Goal: Information Seeking & Learning: Check status

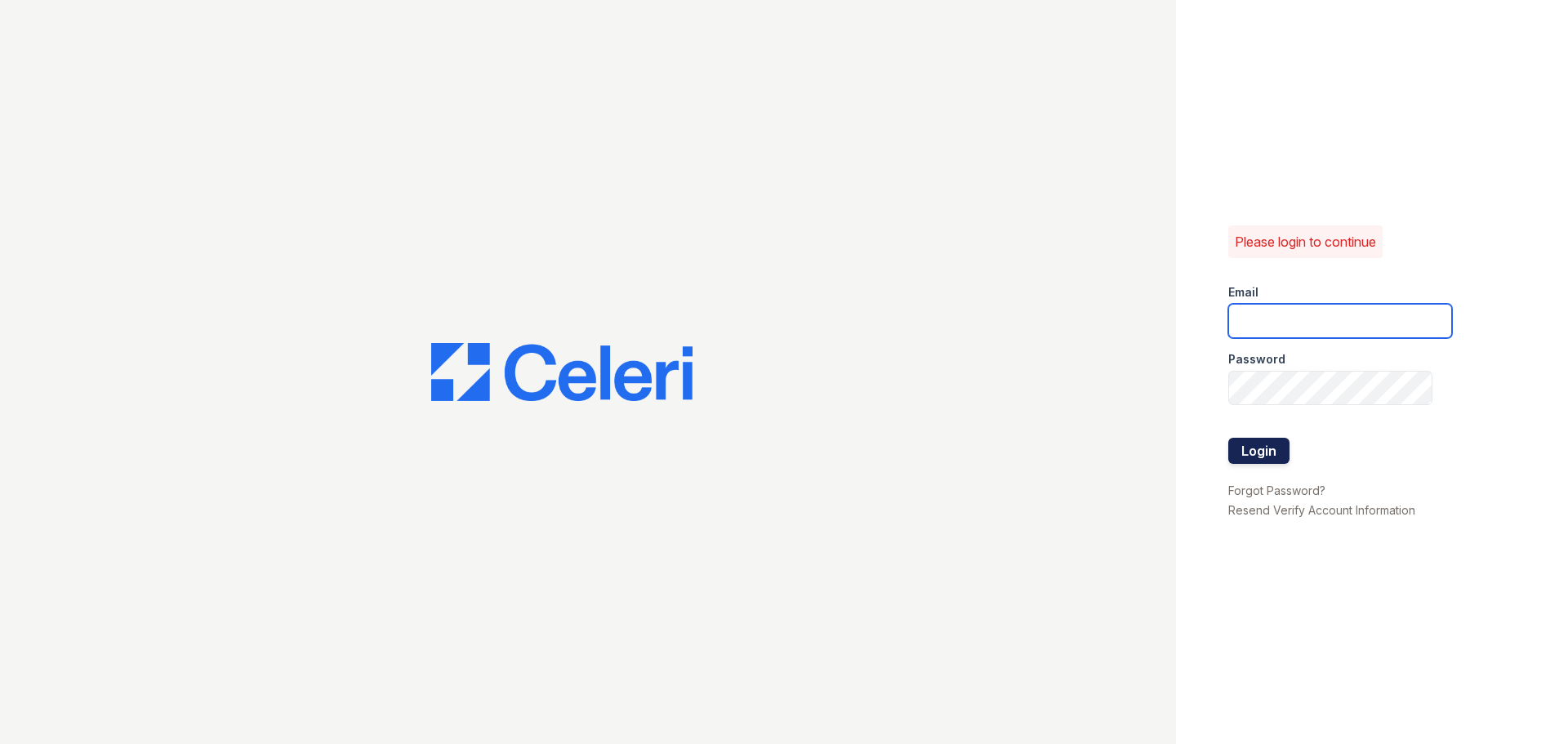
type input "residence2@cafmanagement.com"
click at [1264, 451] on button "Login" at bounding box center [1258, 450] width 61 height 26
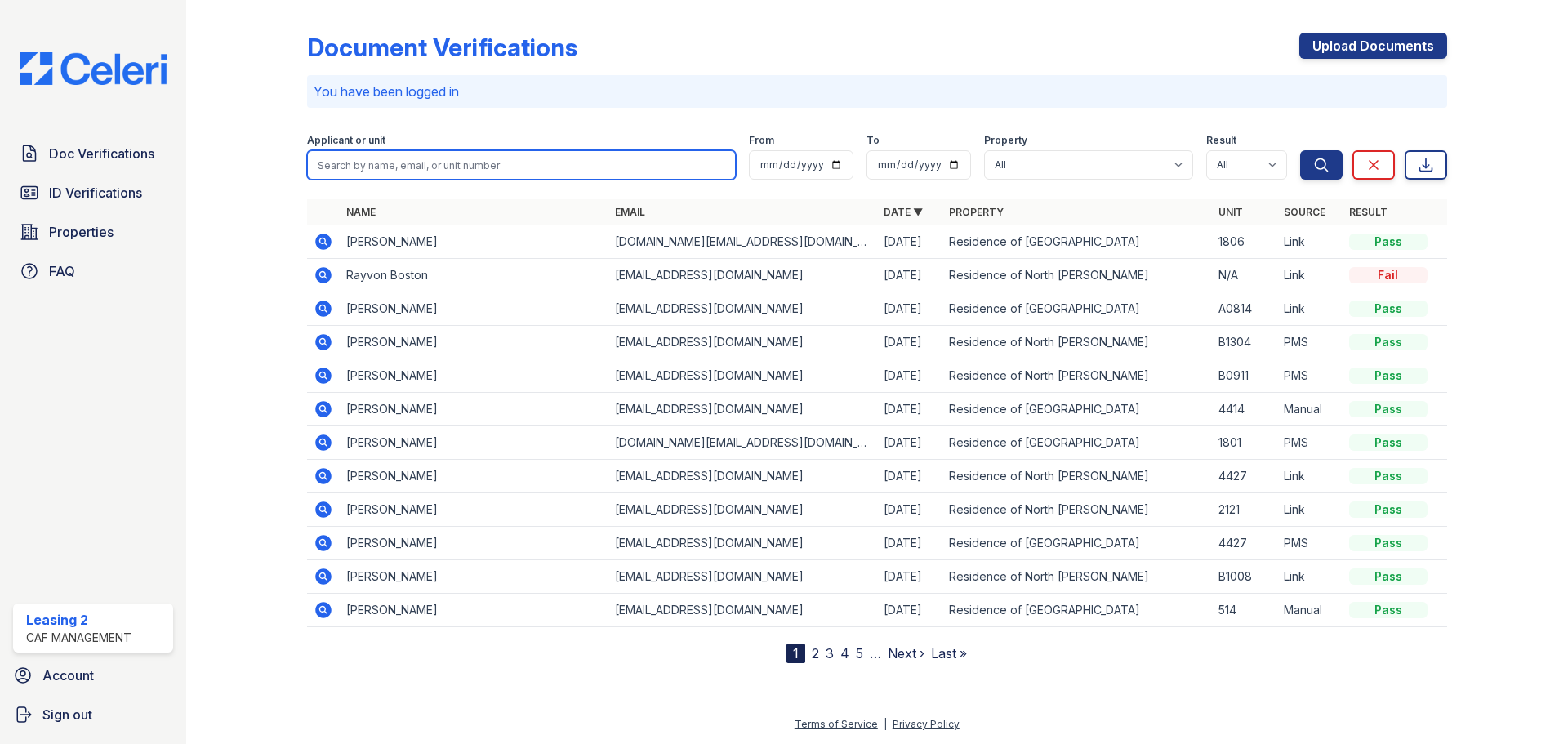
click at [577, 160] on input "search" at bounding box center [521, 164] width 429 height 30
type input "andris"
click at [1300, 150] on button "Search" at bounding box center [1321, 164] width 42 height 30
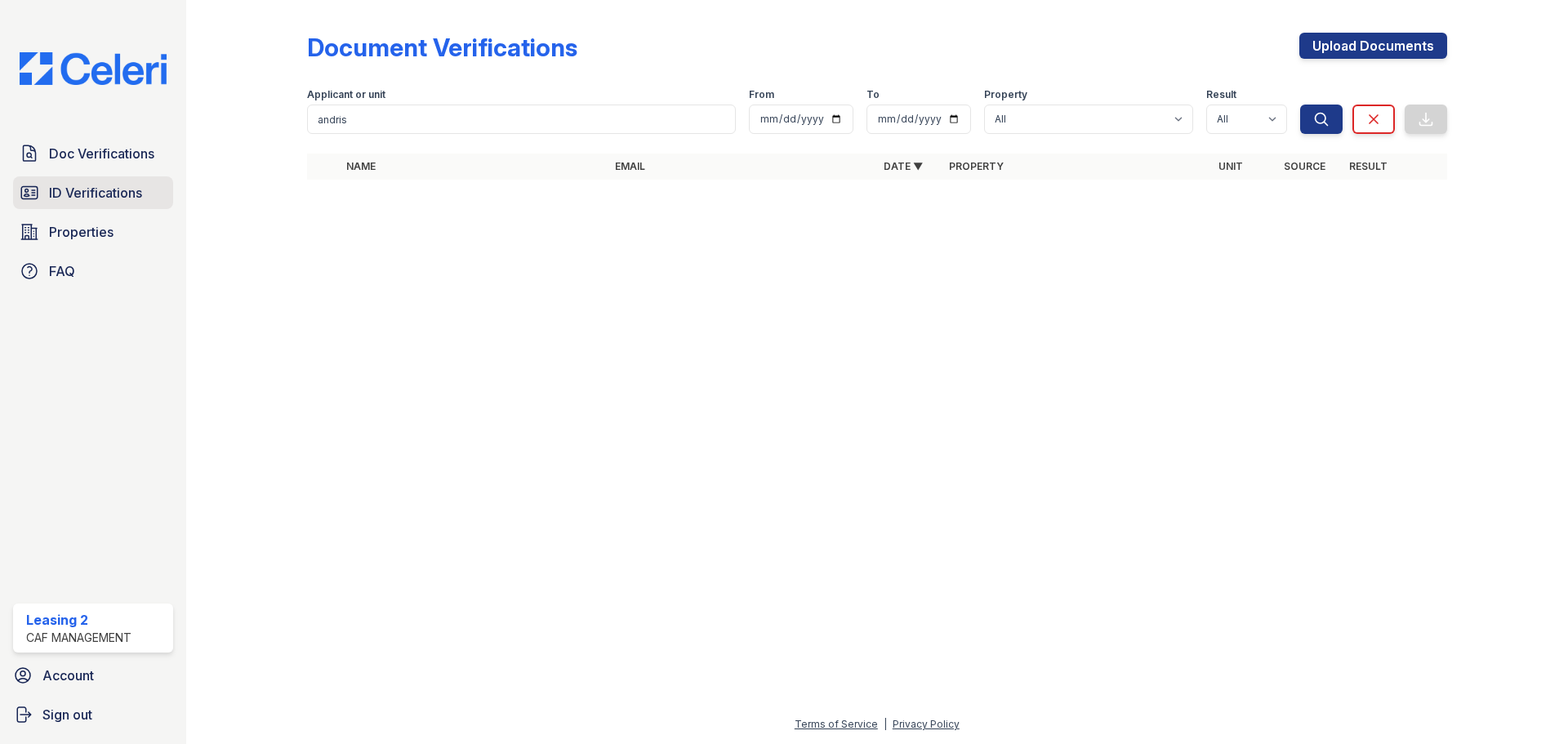
click at [90, 202] on span "ID Verifications" at bounding box center [95, 192] width 93 height 20
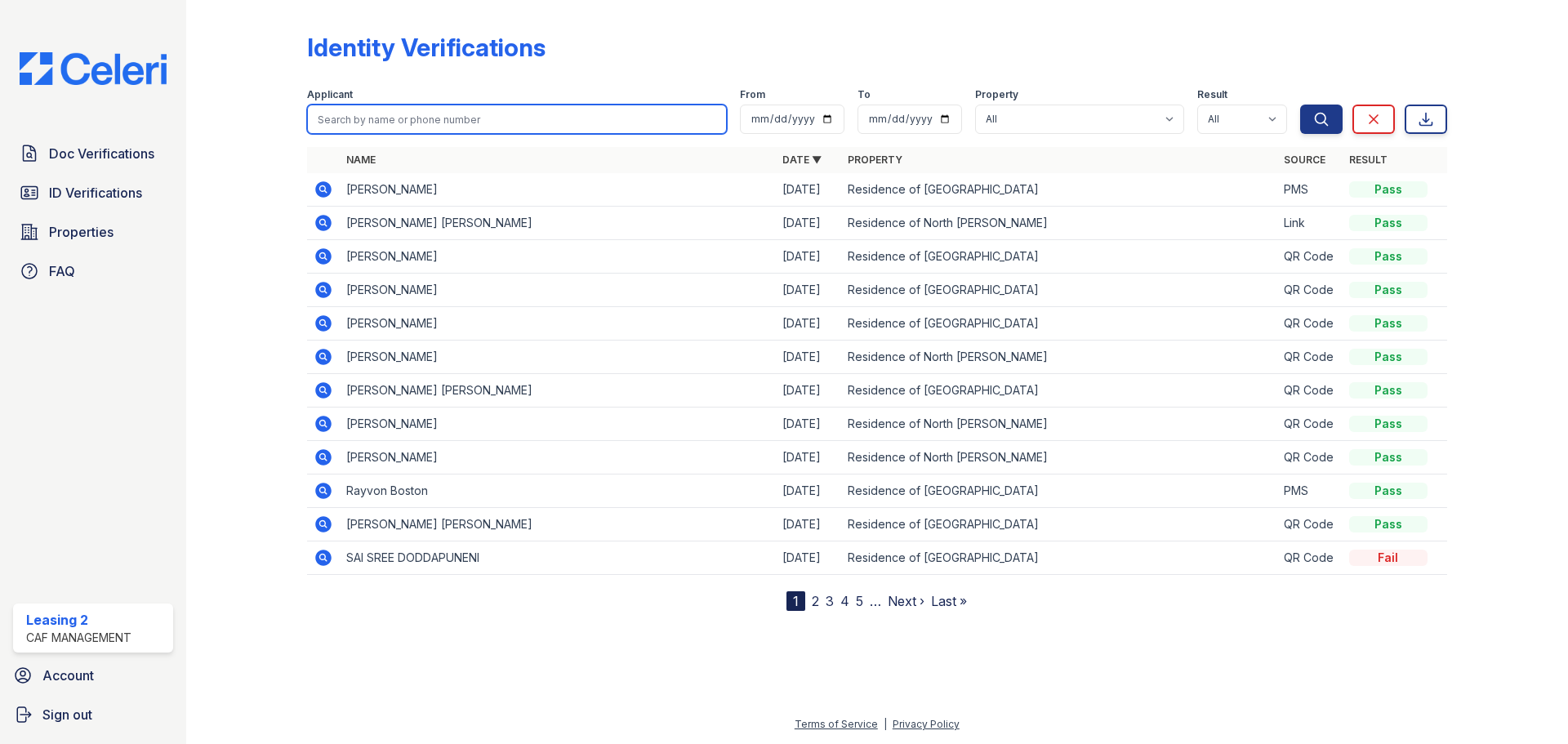
click at [389, 126] on input "search" at bounding box center [516, 118] width 419 height 30
type input "andris"
click at [1300, 104] on button "Search" at bounding box center [1321, 118] width 42 height 30
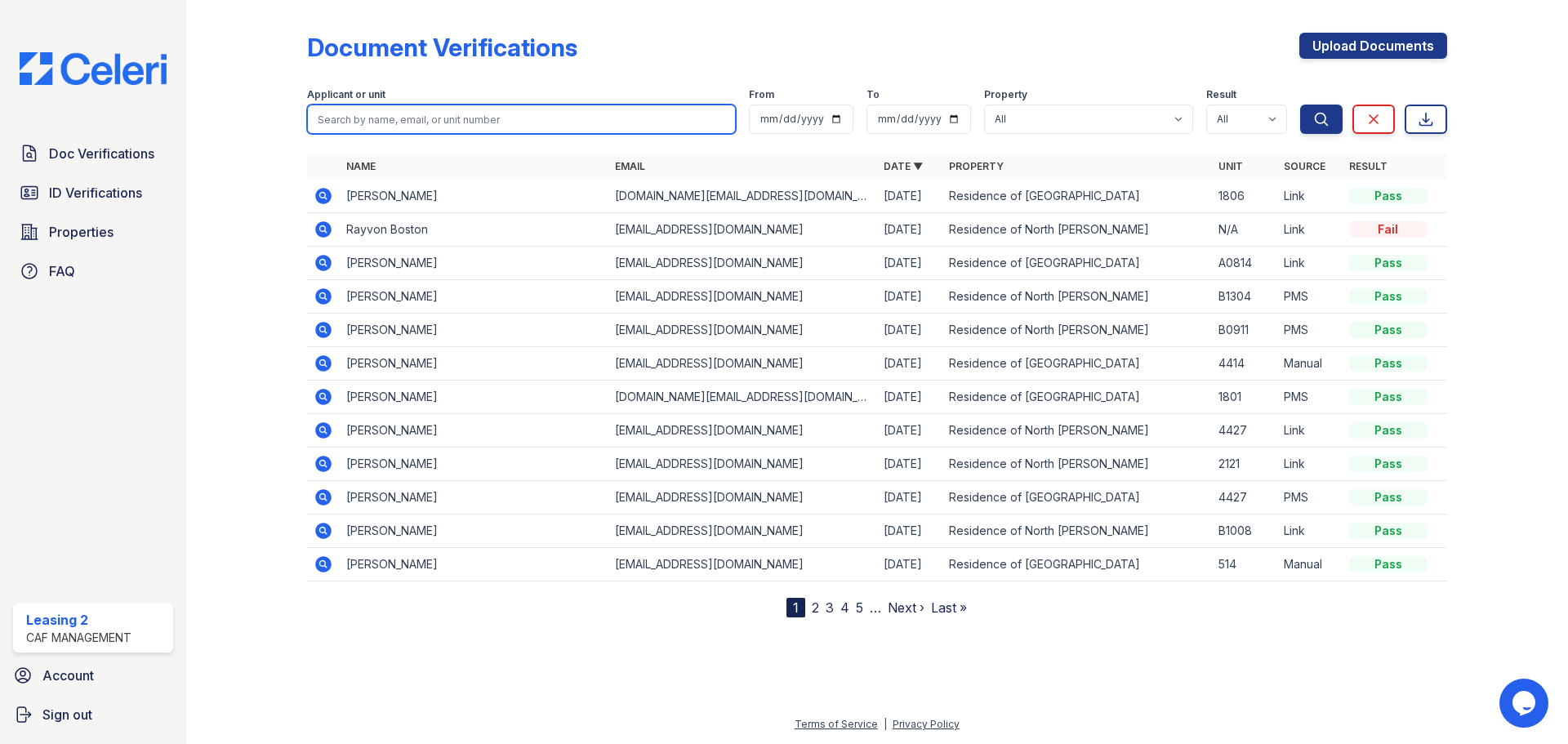
click at [376, 113] on input "search" at bounding box center [521, 118] width 429 height 30
type input "portillo"
click at [1300, 104] on button "Search" at bounding box center [1321, 118] width 42 height 30
